Goal: Book appointment/travel/reservation

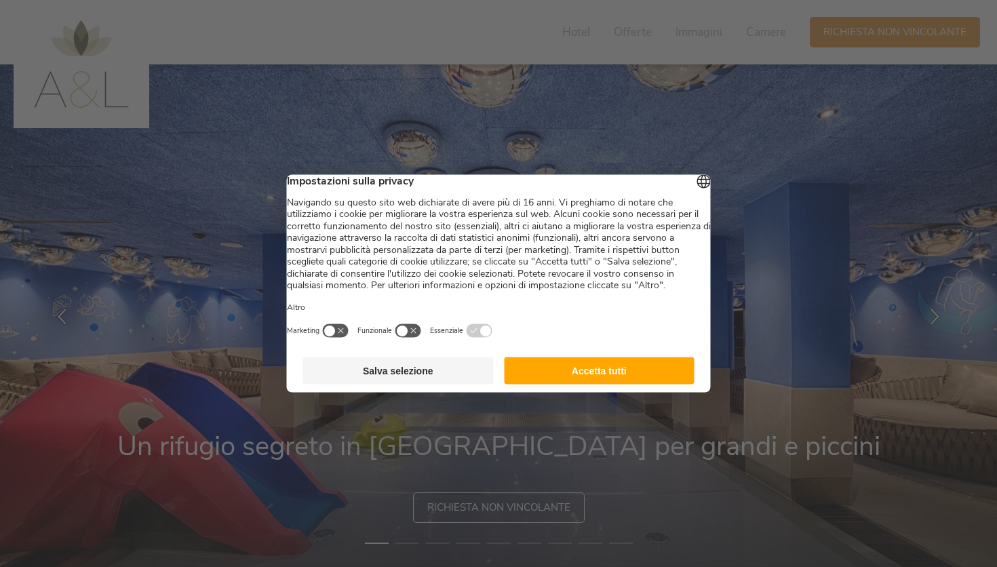
click at [567, 385] on button "Accetta tutti" at bounding box center [599, 371] width 191 height 27
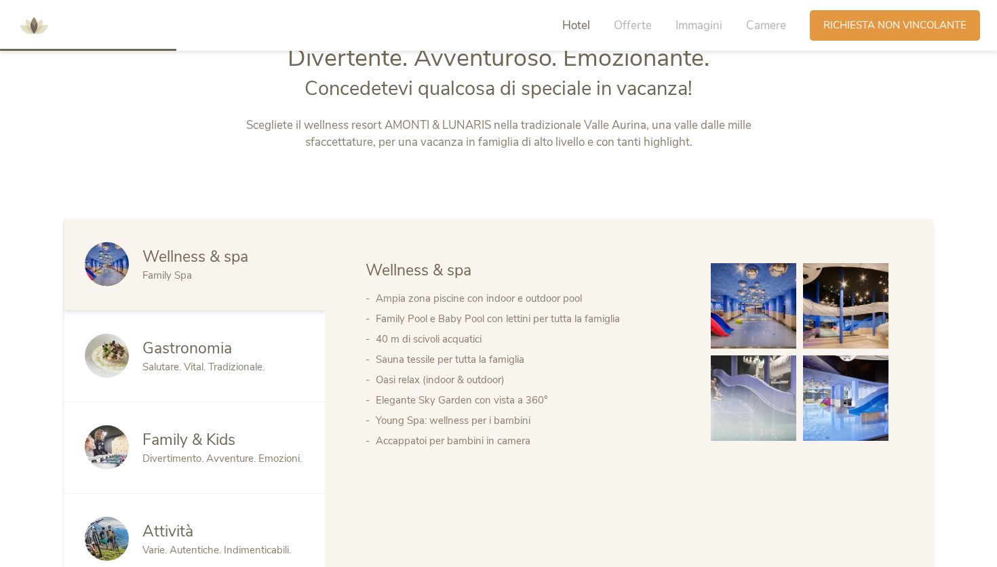
scroll to position [779, 0]
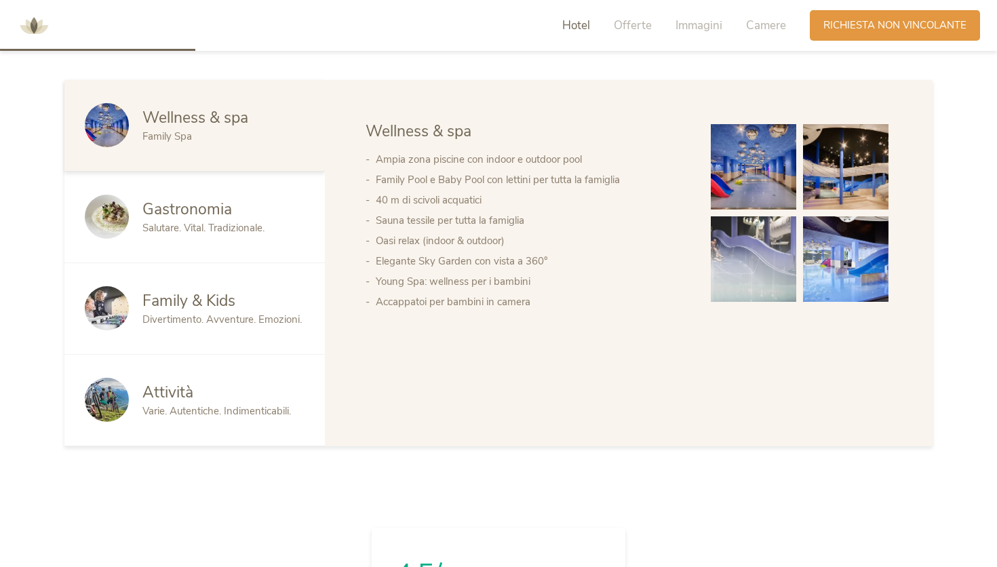
click at [199, 320] on span "Divertimento. Avventure. Emozioni." at bounding box center [221, 320] width 159 height 14
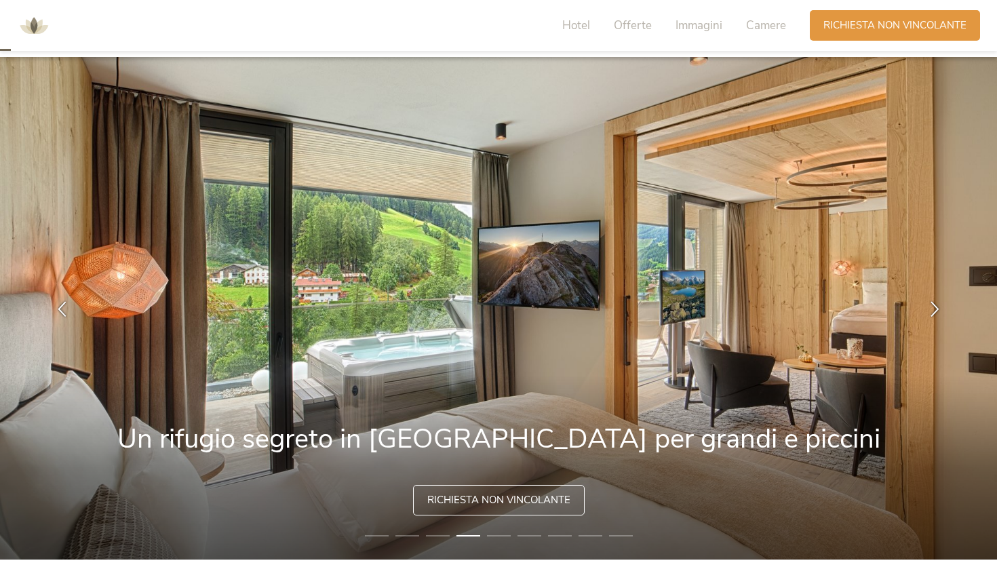
scroll to position [0, 0]
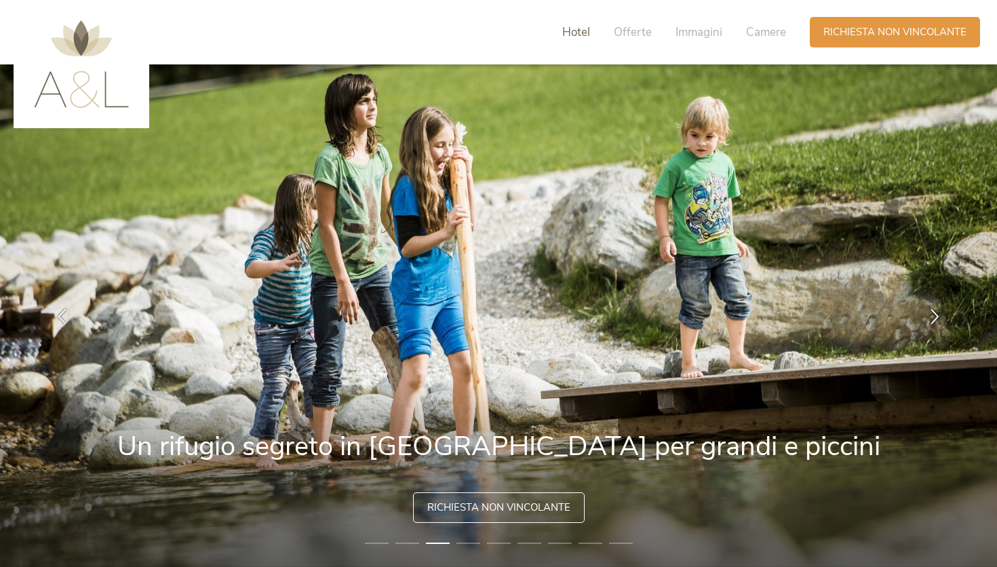
click at [587, 32] on span "Hotel" at bounding box center [576, 32] width 28 height 16
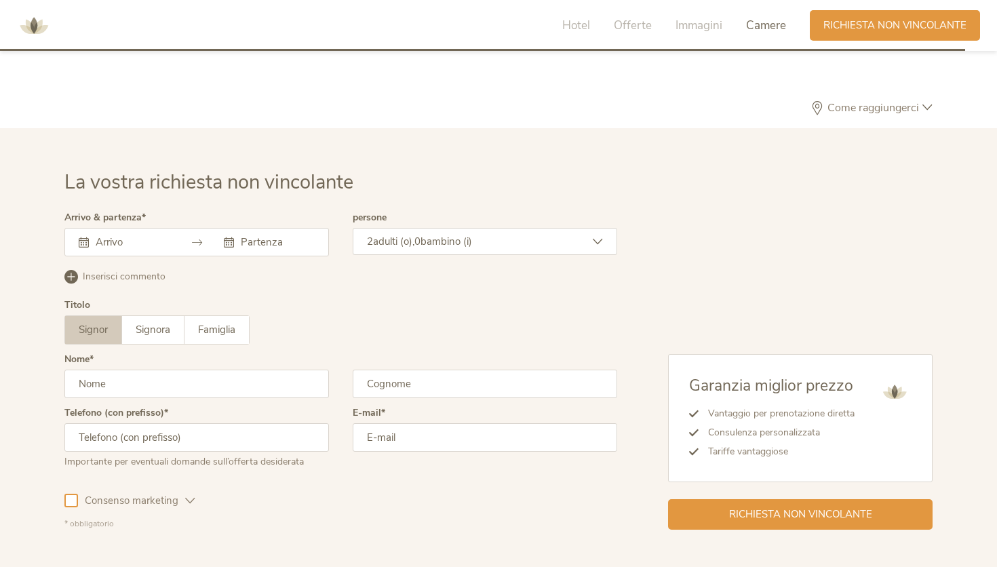
scroll to position [3975, 0]
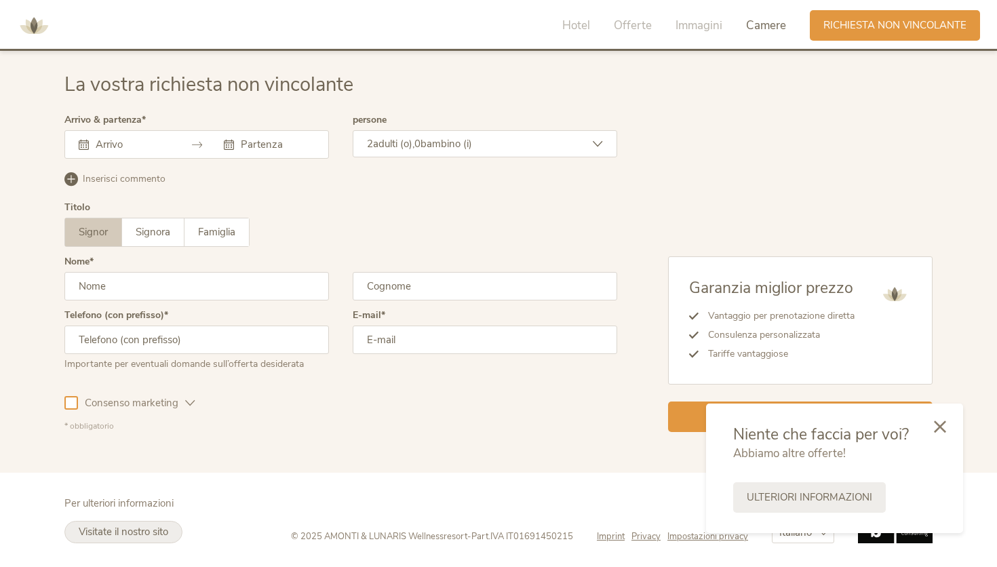
click at [98, 534] on span "Visitate il nostro sito" at bounding box center [124, 532] width 90 height 14
click at [944, 425] on icon at bounding box center [940, 425] width 12 height 12
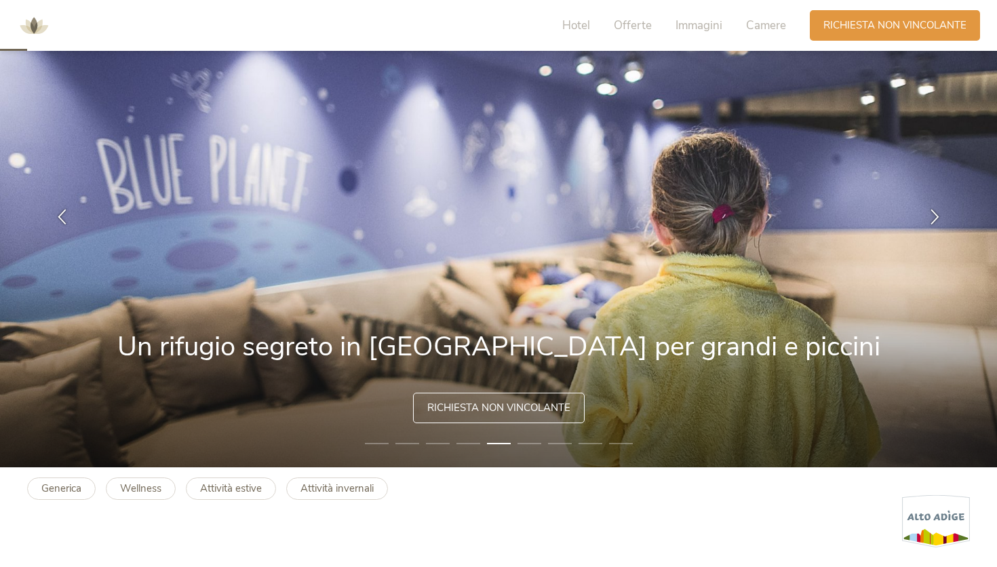
scroll to position [98, 0]
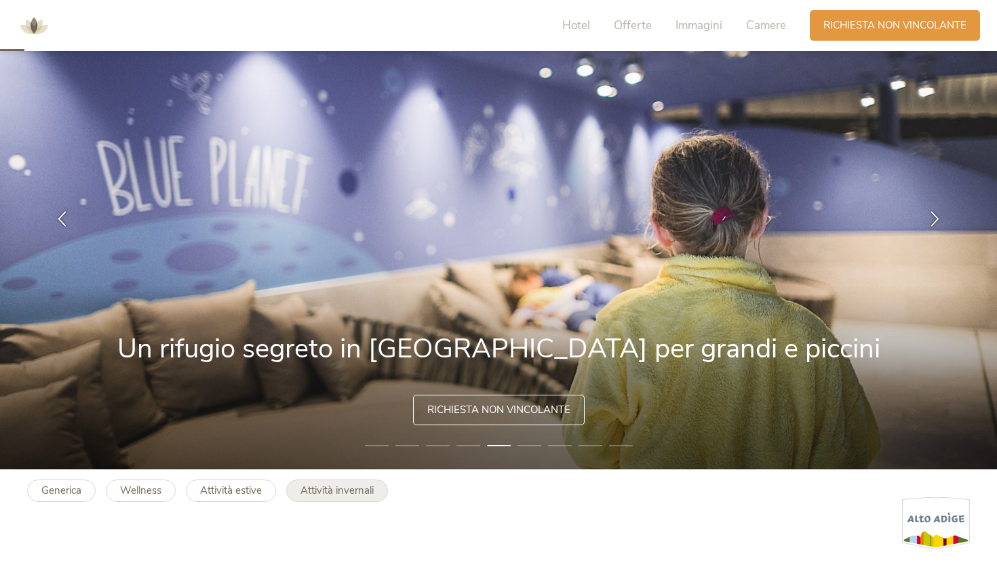
click at [341, 496] on b "Attività invernali" at bounding box center [337, 491] width 73 height 14
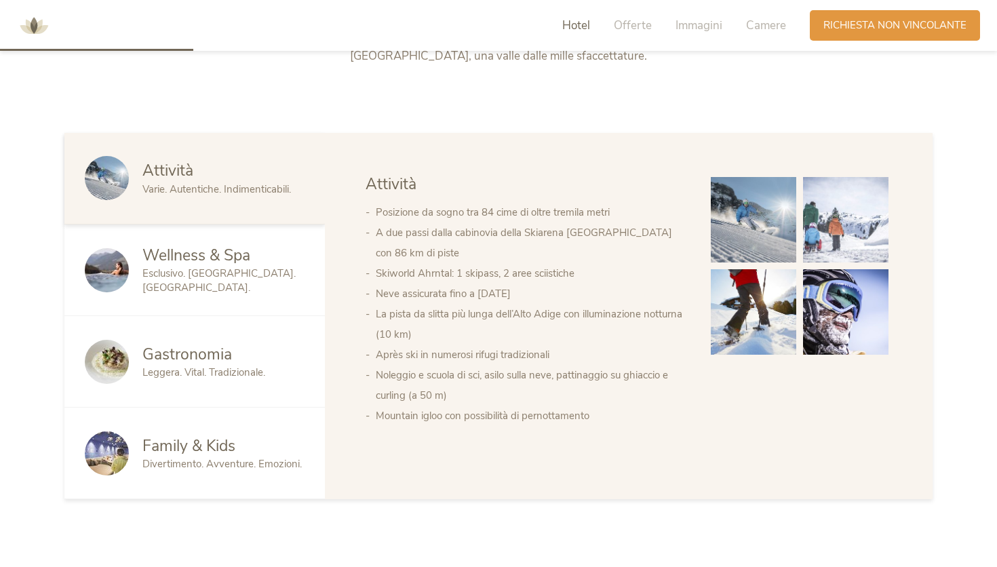
scroll to position [728, 0]
click at [240, 265] on span "Wellness & Spa" at bounding box center [196, 254] width 108 height 21
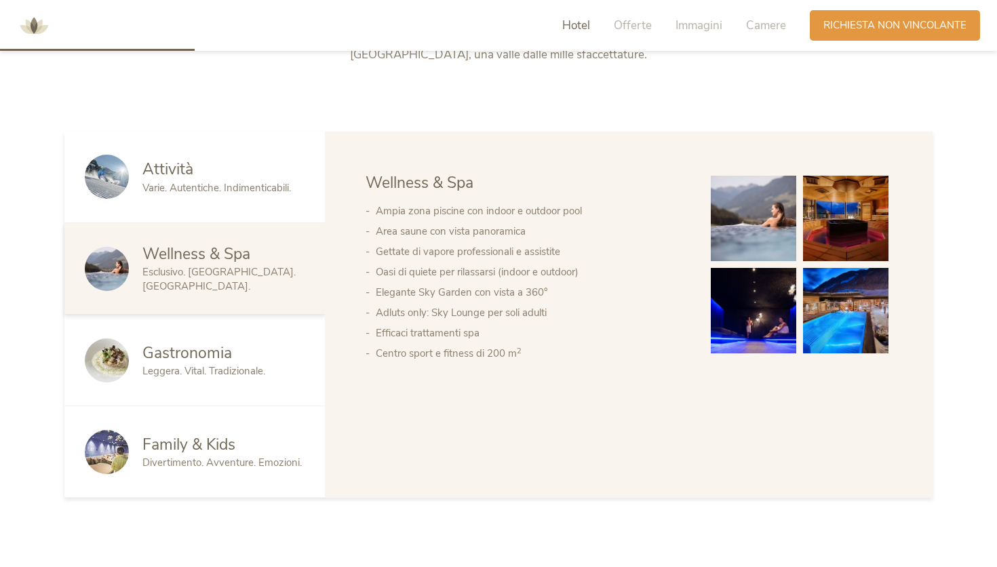
click at [760, 314] on img at bounding box center [753, 310] width 85 height 85
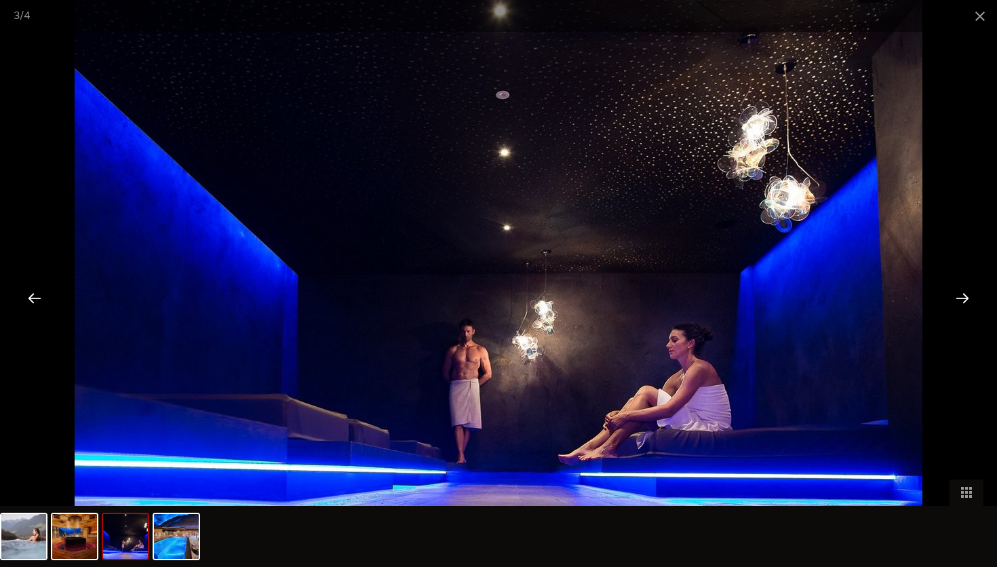
click at [965, 292] on div at bounding box center [963, 298] width 42 height 42
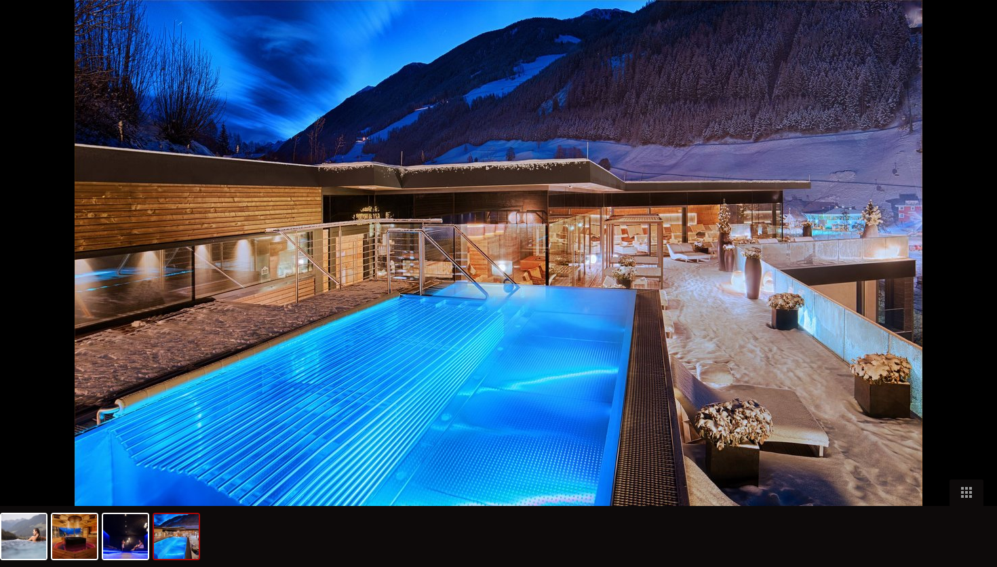
click at [965, 292] on div at bounding box center [969, 298] width 42 height 42
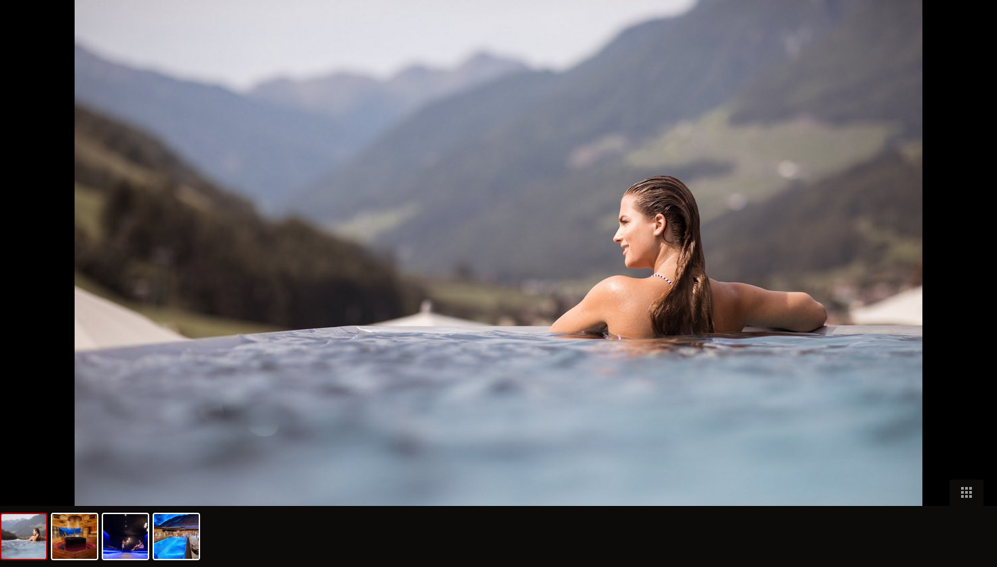
click at [965, 292] on div at bounding box center [969, 298] width 42 height 42
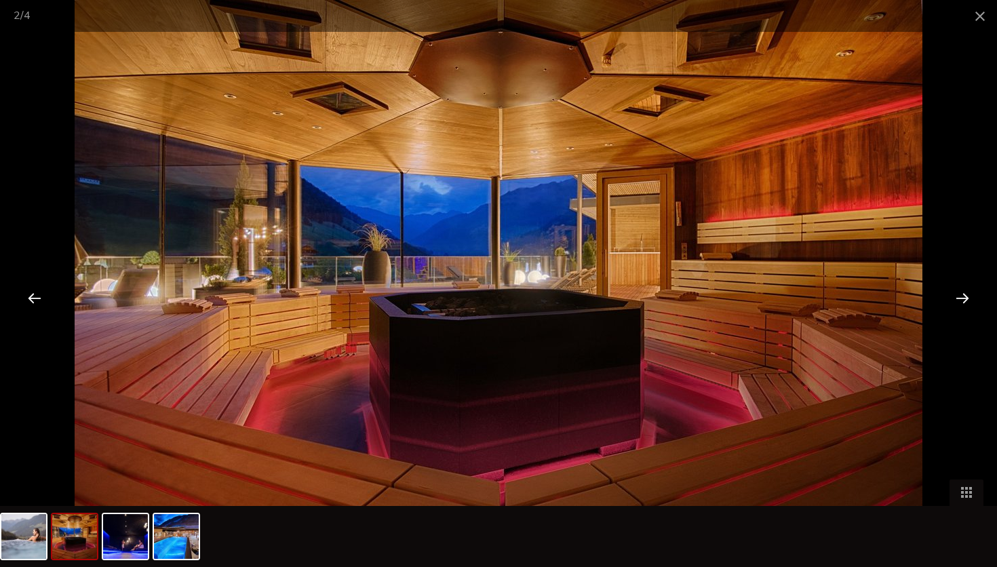
click at [965, 292] on div at bounding box center [963, 298] width 42 height 42
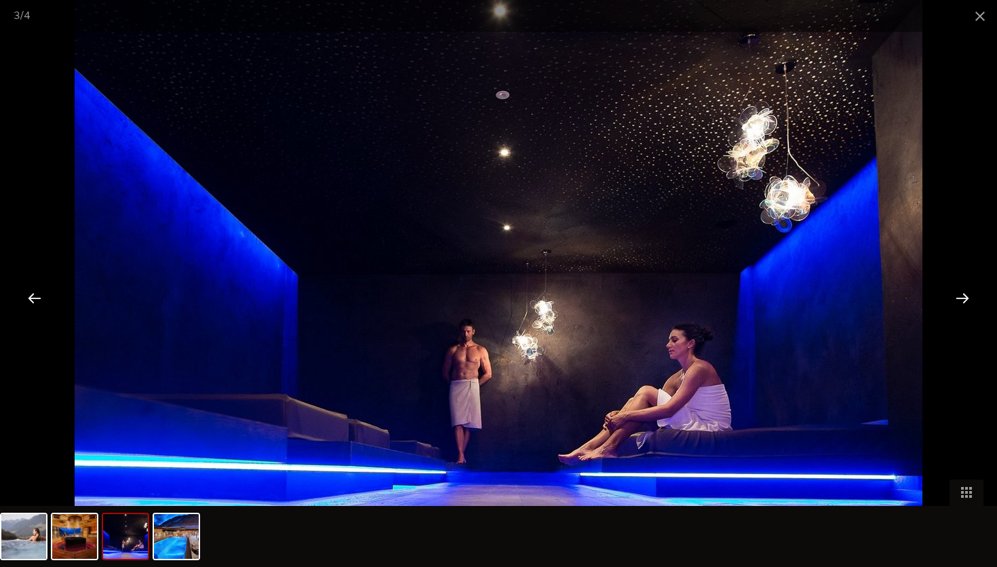
click at [965, 292] on div at bounding box center [963, 298] width 42 height 42
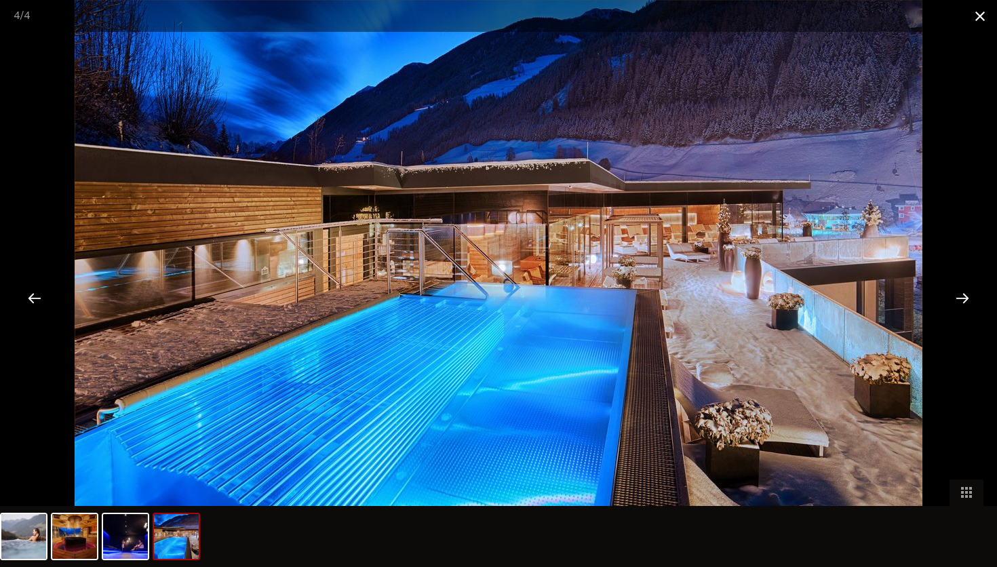
click at [978, 18] on span at bounding box center [980, 16] width 34 height 32
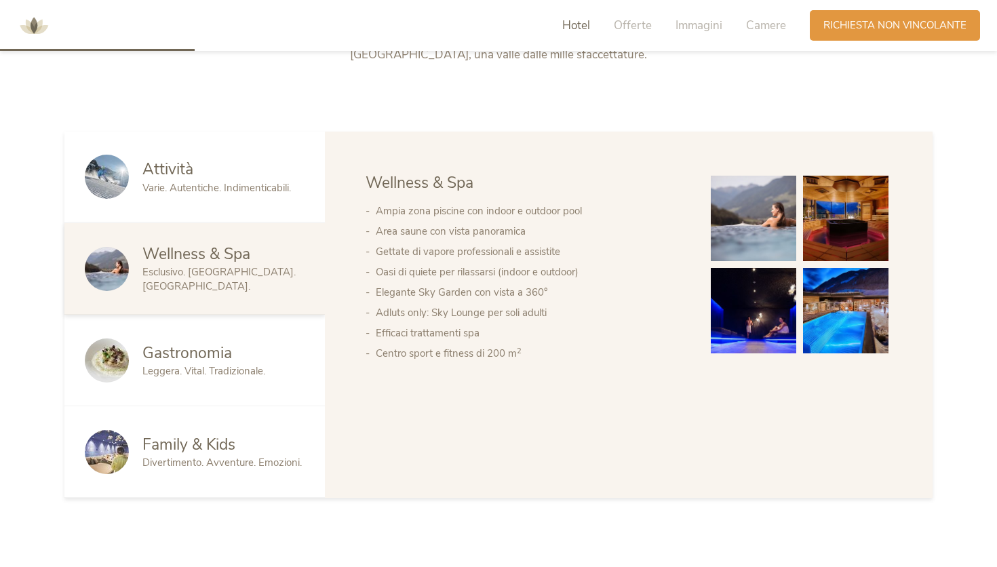
click at [182, 450] on span "Family & Kids" at bounding box center [188, 444] width 93 height 21
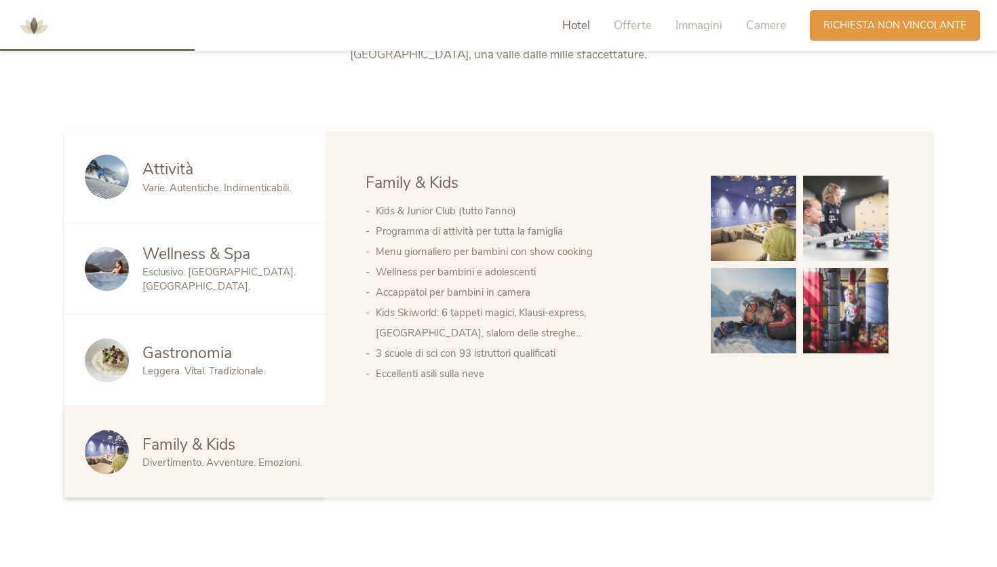
click at [834, 208] on img at bounding box center [845, 218] width 85 height 85
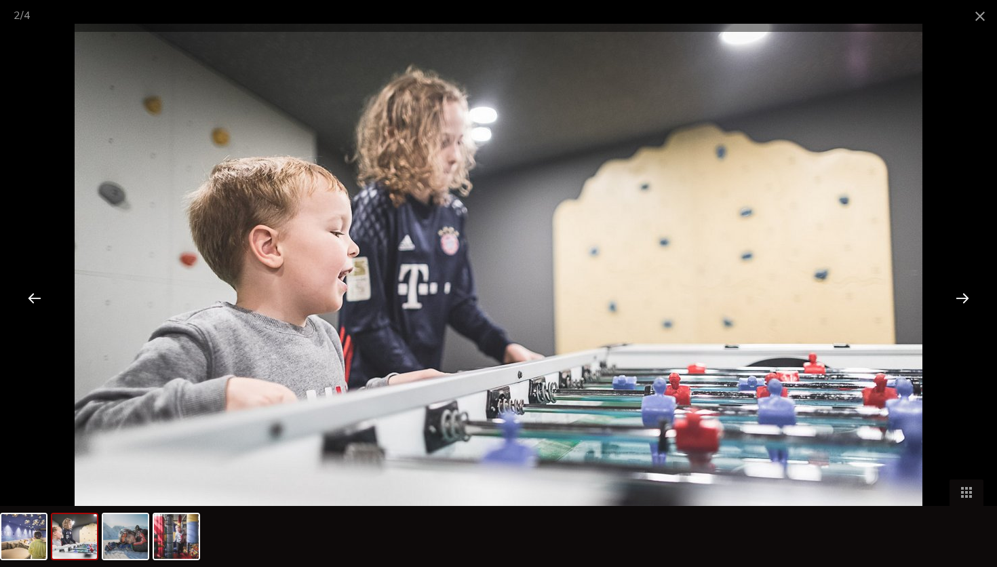
click at [957, 296] on div at bounding box center [963, 298] width 42 height 42
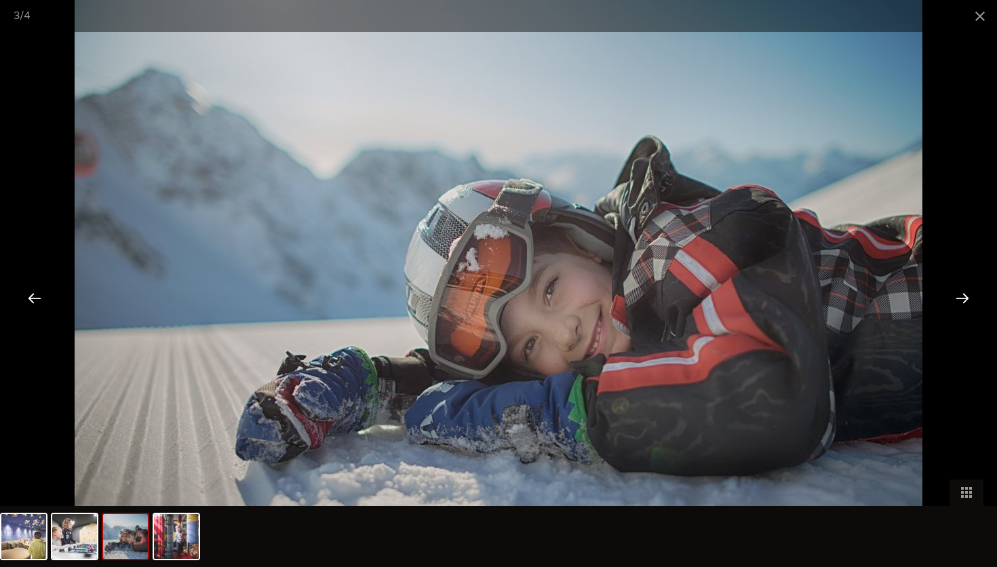
click at [957, 296] on div at bounding box center [963, 298] width 42 height 42
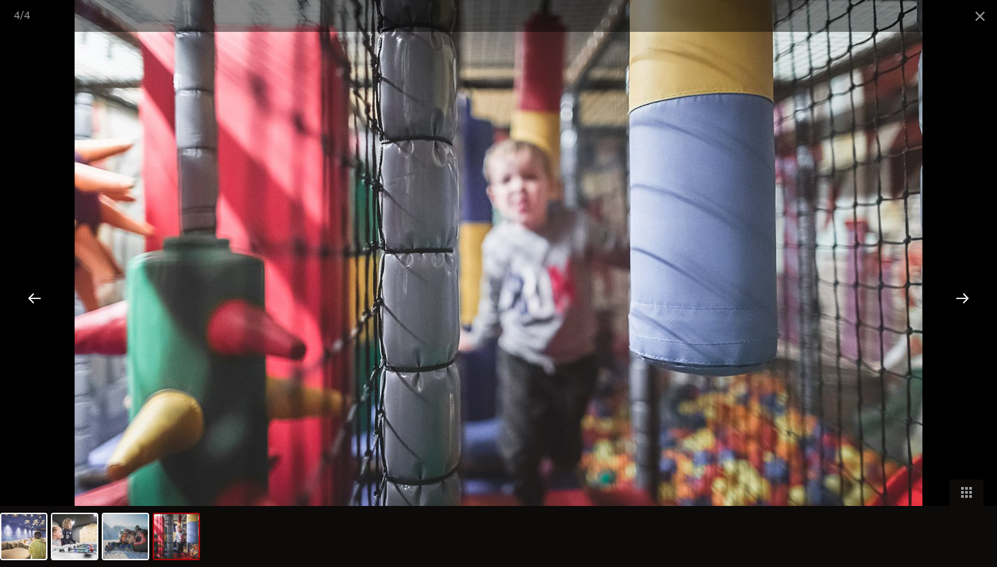
click at [957, 296] on div at bounding box center [963, 298] width 42 height 42
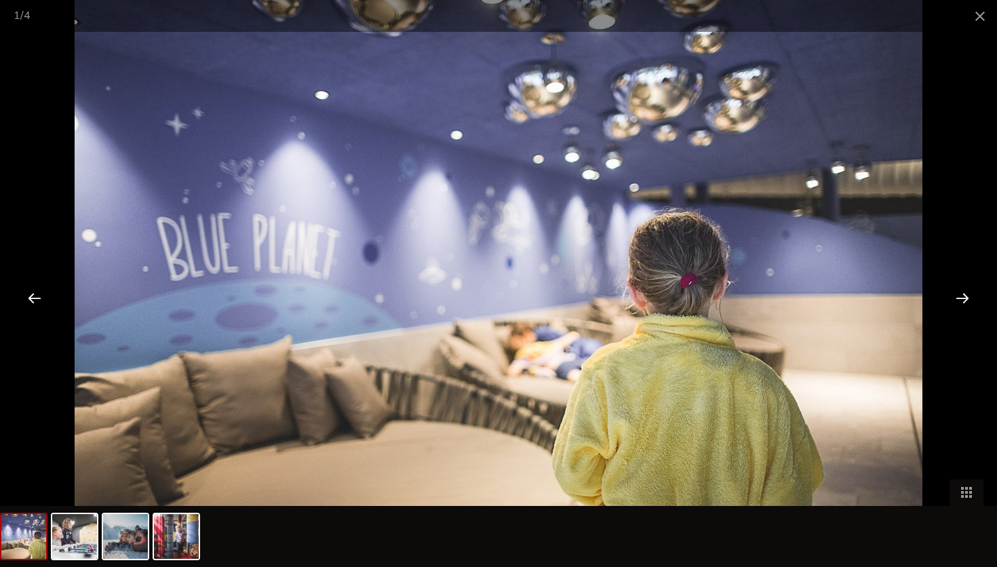
click at [957, 296] on div at bounding box center [963, 298] width 42 height 42
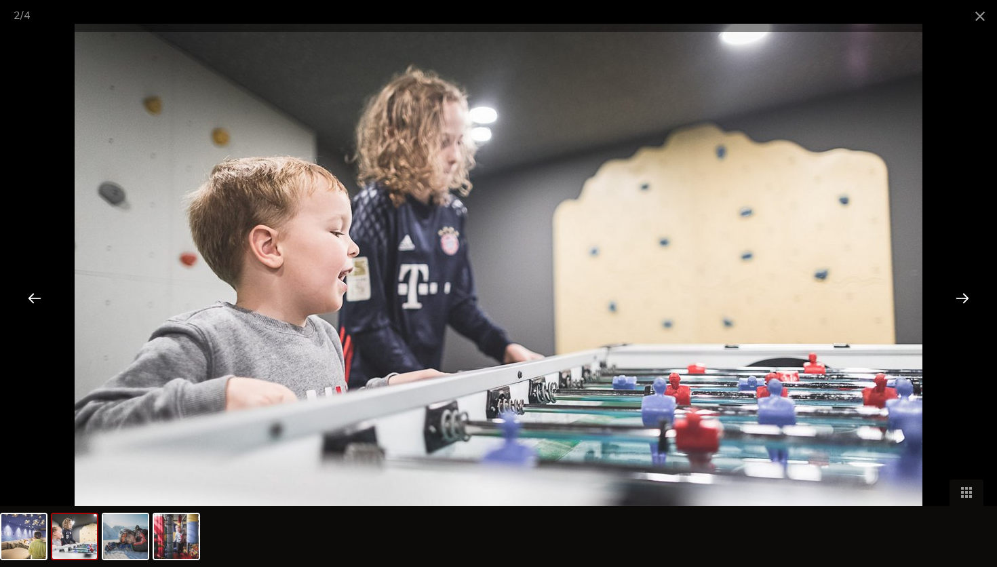
click at [957, 296] on div at bounding box center [963, 298] width 42 height 42
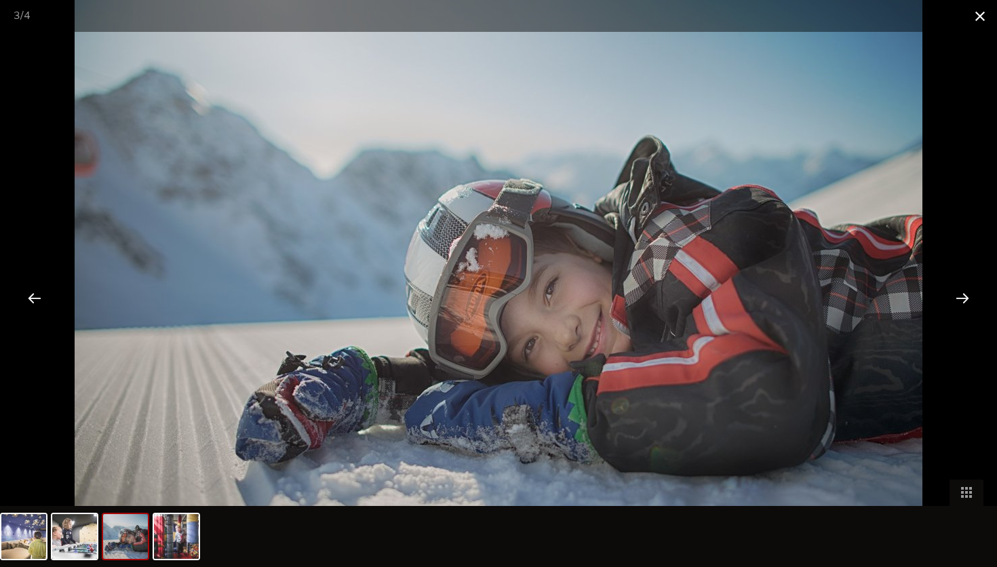
click at [982, 16] on span at bounding box center [980, 16] width 34 height 32
